Goal: Navigation & Orientation: Find specific page/section

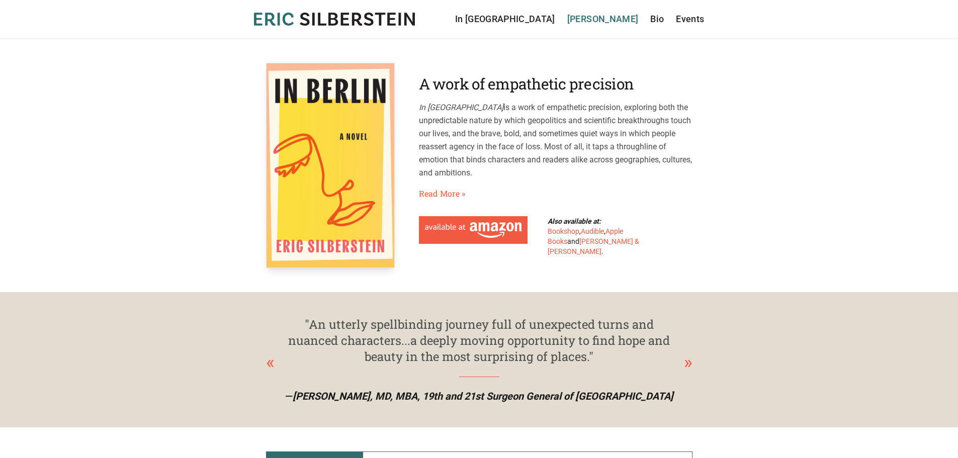
click at [629, 20] on link "[PERSON_NAME]" at bounding box center [603, 19] width 71 height 14
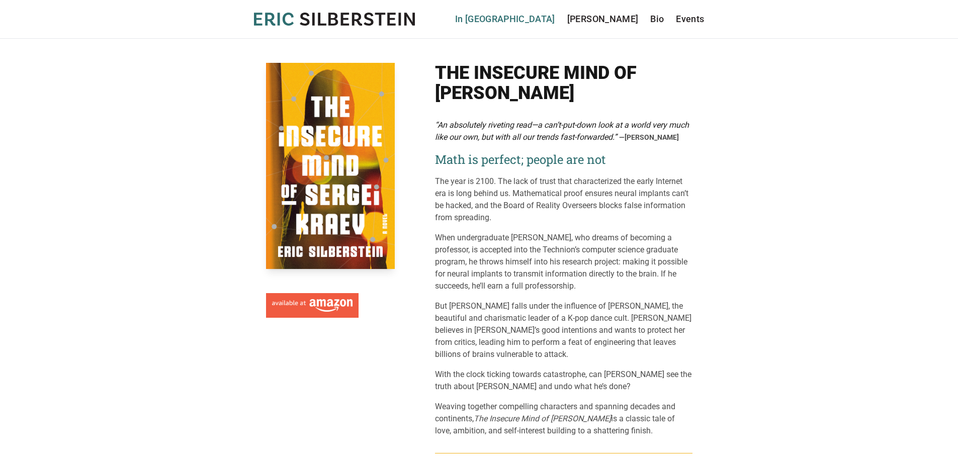
click at [551, 17] on link "In [GEOGRAPHIC_DATA]" at bounding box center [505, 19] width 100 height 14
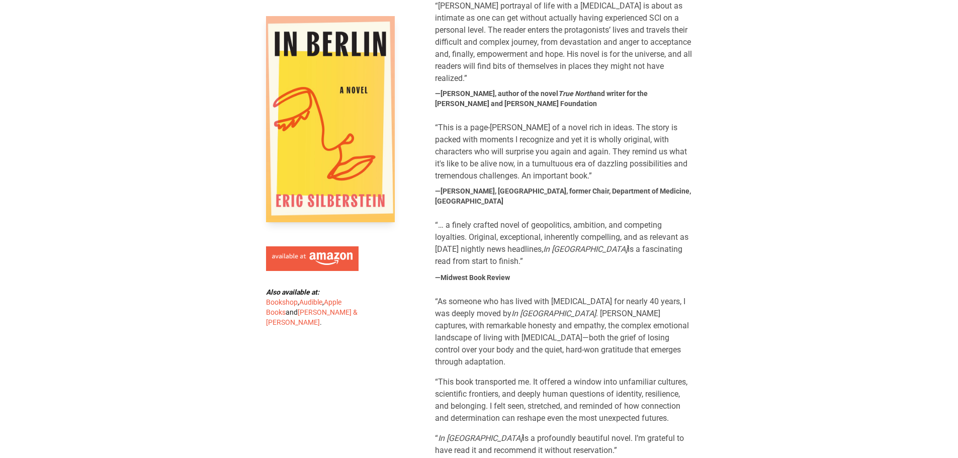
scroll to position [704, 0]
